Goal: Find specific page/section: Find specific page/section

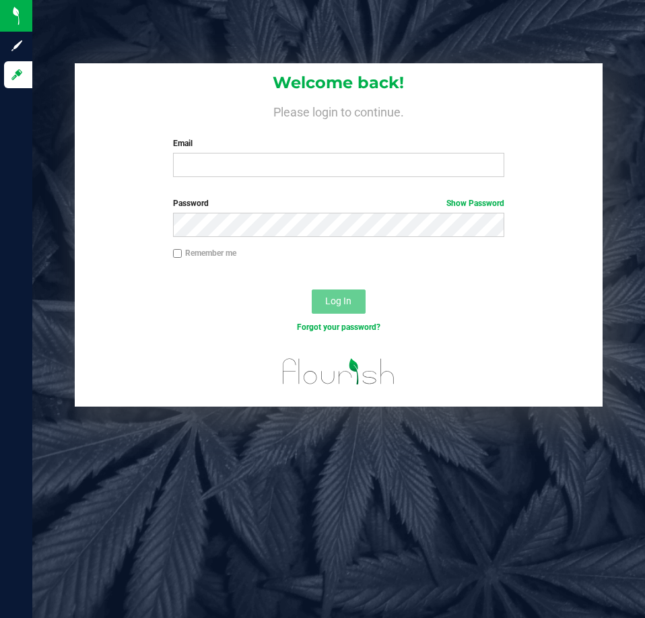
click at [277, 166] on input "Email" at bounding box center [338, 165] width 331 height 24
type input "[EMAIL_ADDRESS][DOMAIN_NAME]"
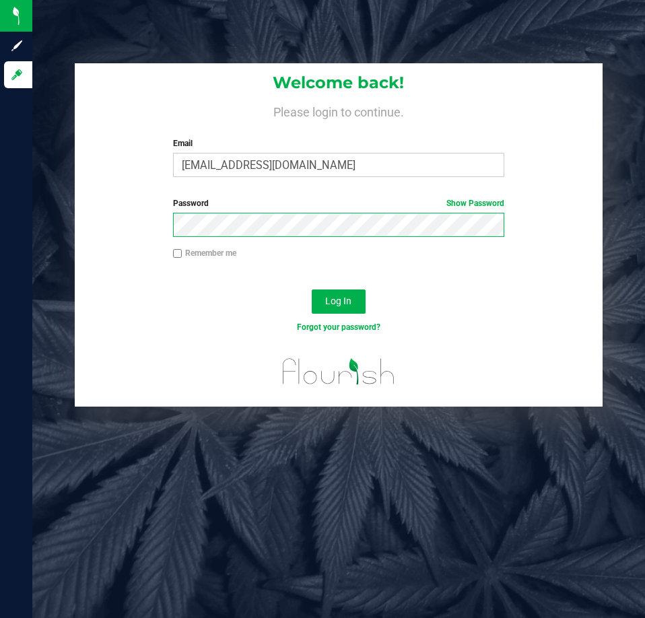
click at [312, 290] on button "Log In" at bounding box center [339, 302] width 54 height 24
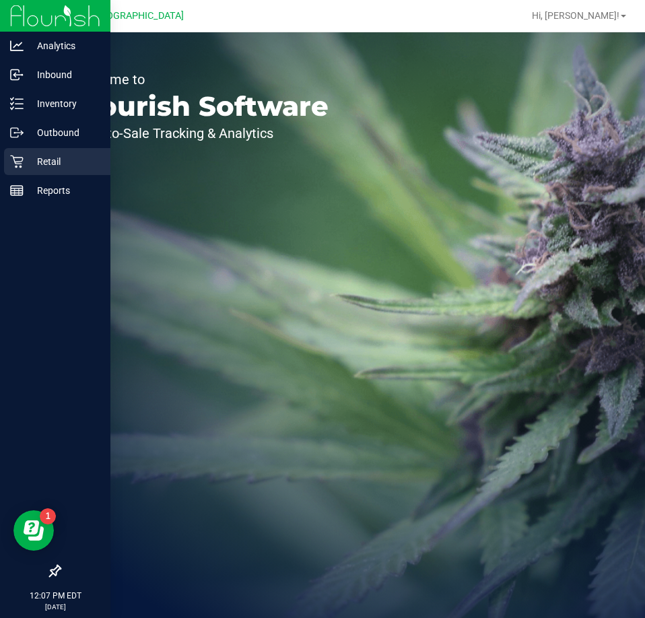
click at [52, 162] on p "Retail" at bounding box center [64, 162] width 81 height 16
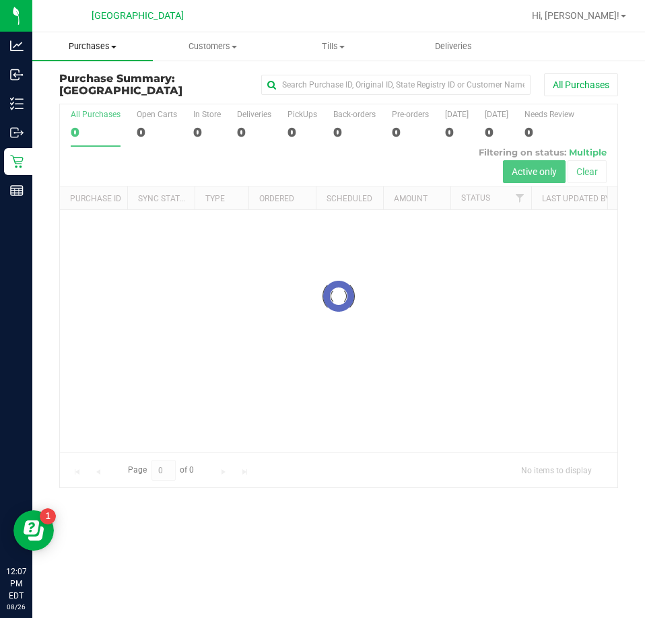
click at [90, 51] on span "Purchases" at bounding box center [92, 46] width 121 height 12
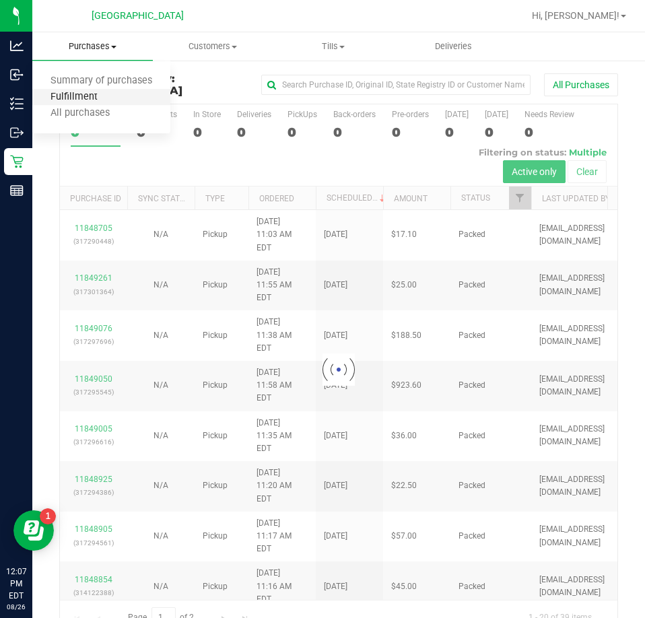
click at [71, 94] on span "Fulfillment" at bounding box center [73, 97] width 83 height 11
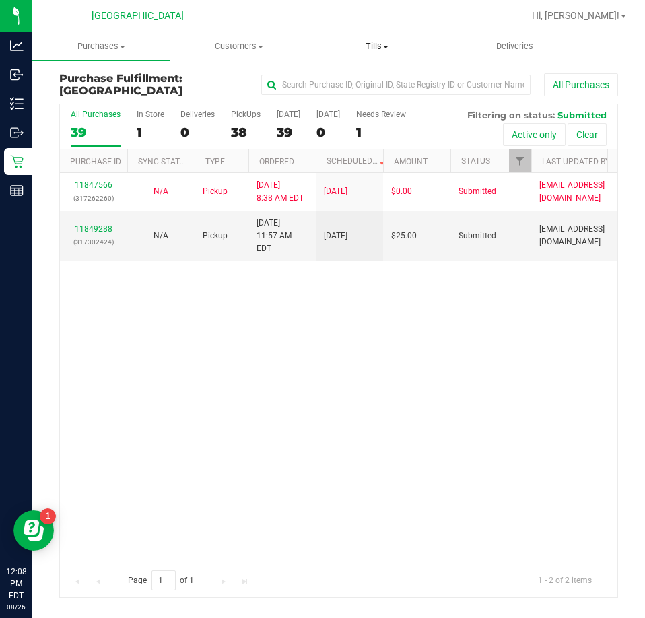
click at [368, 44] on span "Tills" at bounding box center [377, 46] width 137 height 12
click at [370, 82] on span "Manage tills" at bounding box center [353, 80] width 91 height 11
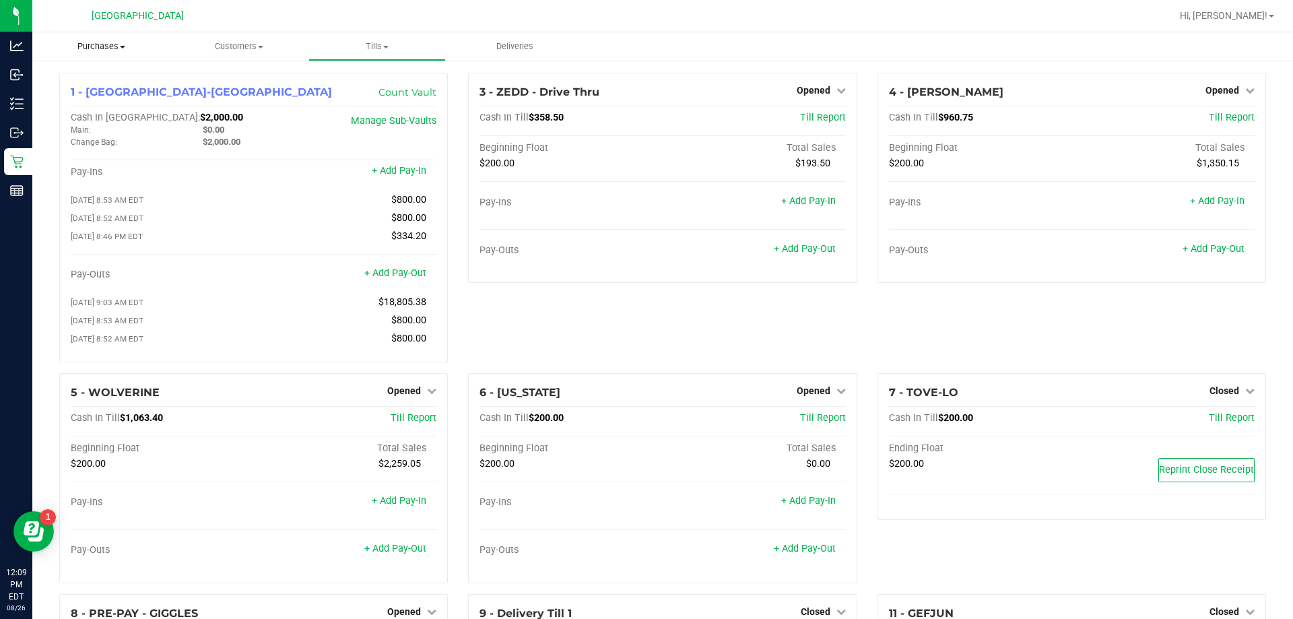
click at [98, 43] on span "Purchases" at bounding box center [101, 46] width 138 height 12
click at [71, 97] on span "Fulfillment" at bounding box center [73, 97] width 83 height 11
